Goal: Find contact information: Find contact information

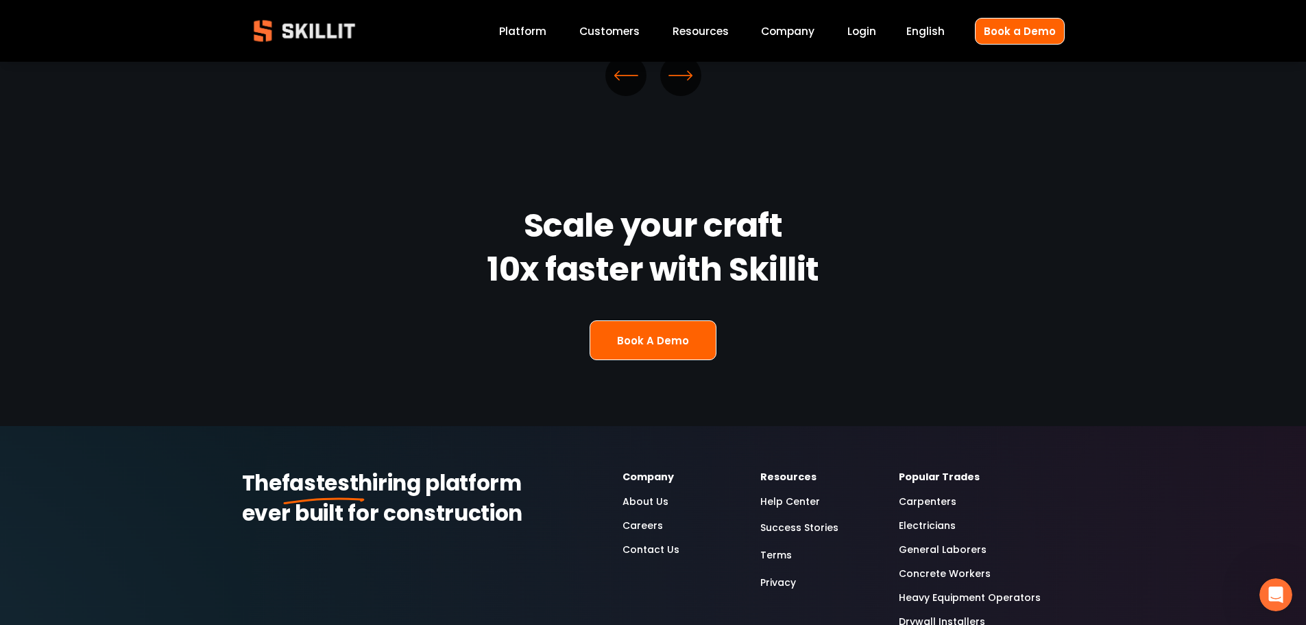
scroll to position [3467, 0]
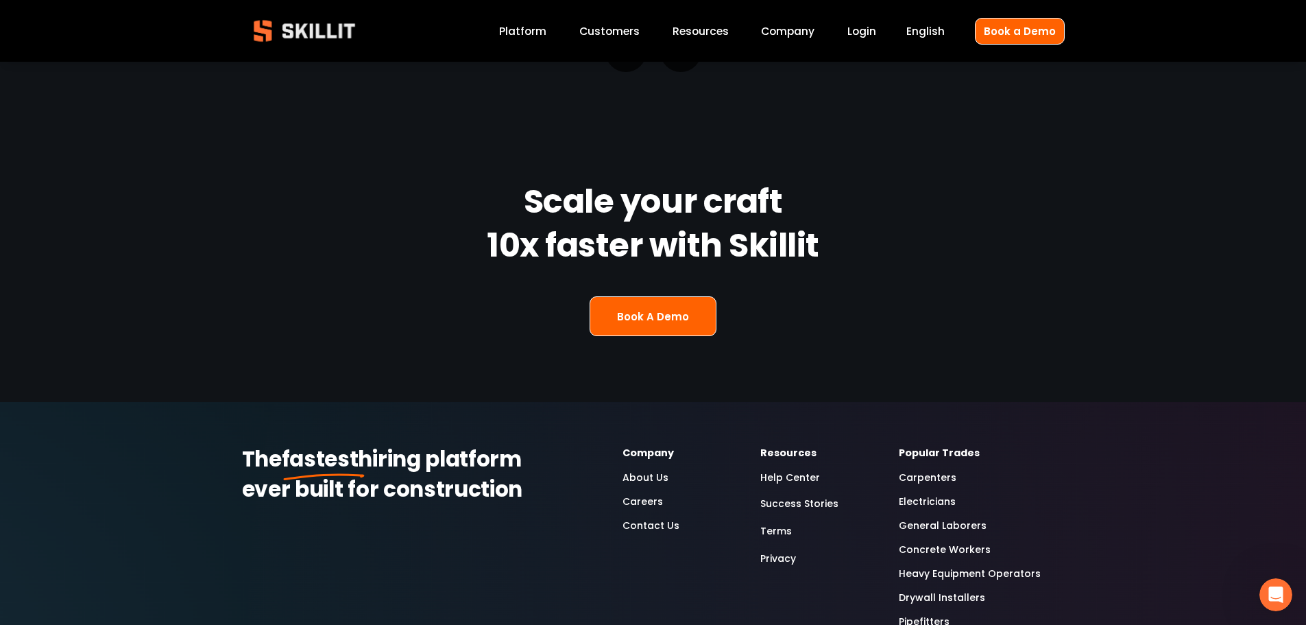
click at [645, 518] on link "Contact Us" at bounding box center [651, 526] width 57 height 16
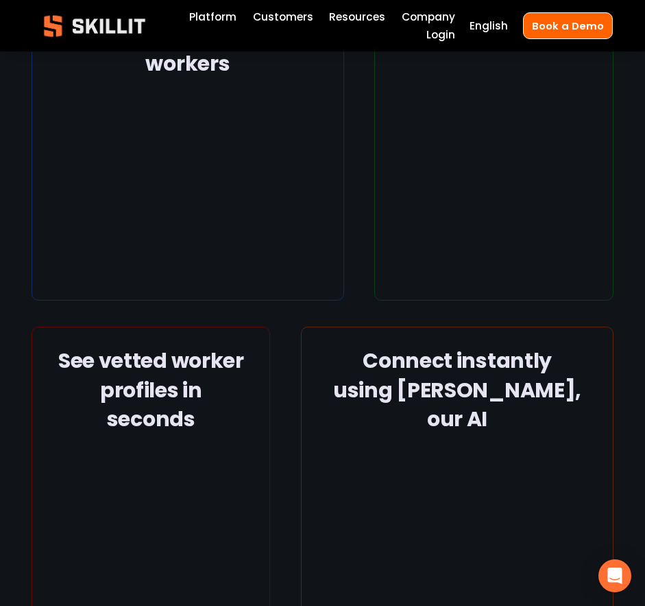
scroll to position [1858, 0]
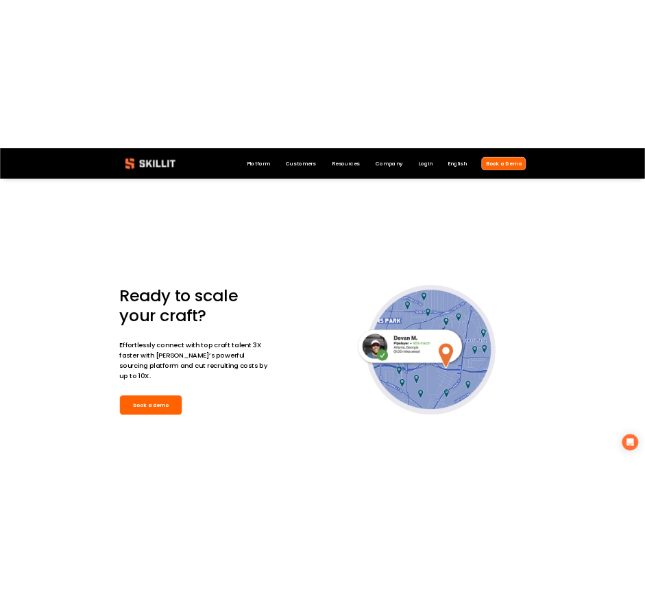
scroll to position [4074, 0]
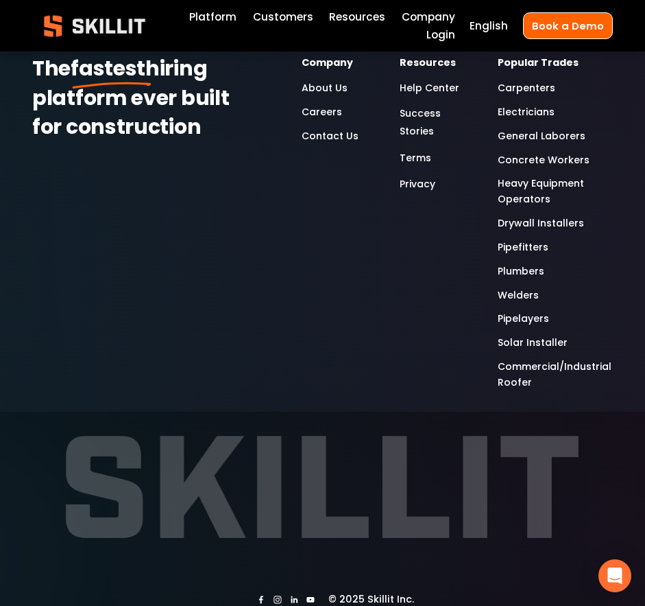
click at [345, 128] on link "Contact Us" at bounding box center [330, 136] width 57 height 16
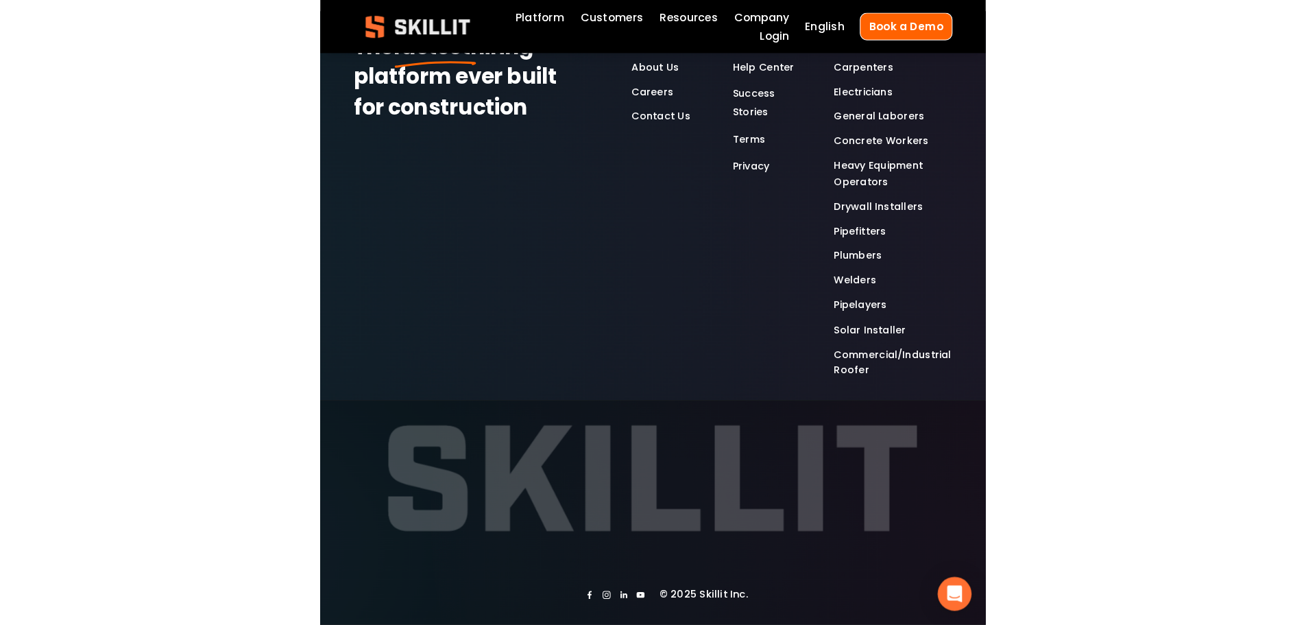
scroll to position [819, 0]
